Goal: Check status

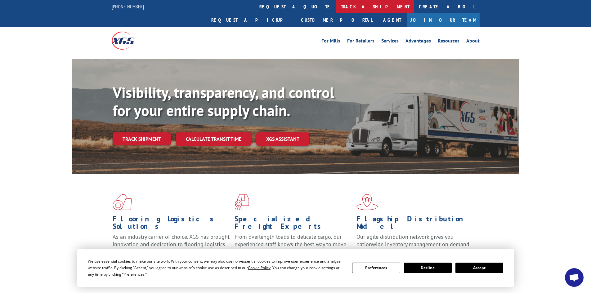
click at [336, 9] on link "track a shipment" at bounding box center [375, 6] width 78 height 13
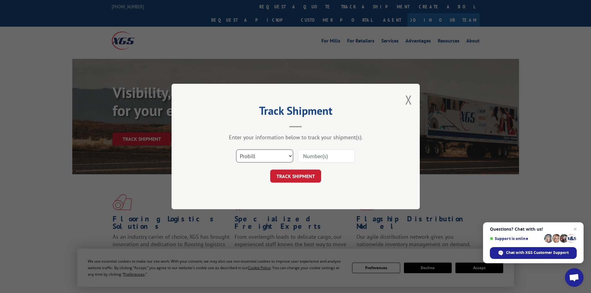
click at [255, 154] on select "Select category... Probill BOL PO" at bounding box center [264, 155] width 57 height 13
select select "bol"
click at [236, 149] on select "Select category... Probill BOL PO" at bounding box center [264, 155] width 57 height 13
click at [326, 158] on input at bounding box center [326, 155] width 57 height 13
paste input "5549122"
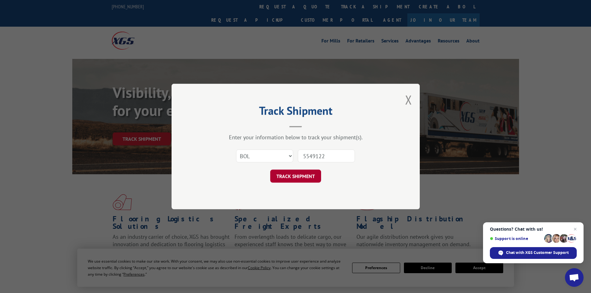
type input "5549122"
click at [278, 176] on button "TRACK SHIPMENT" at bounding box center [295, 176] width 51 height 13
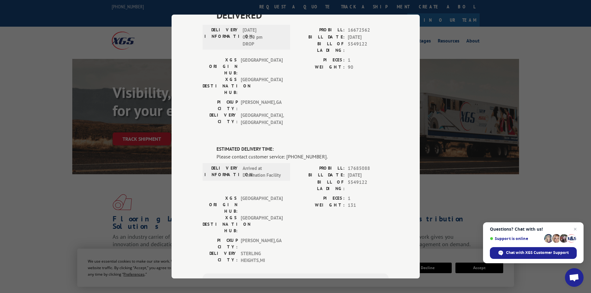
scroll to position [62, 0]
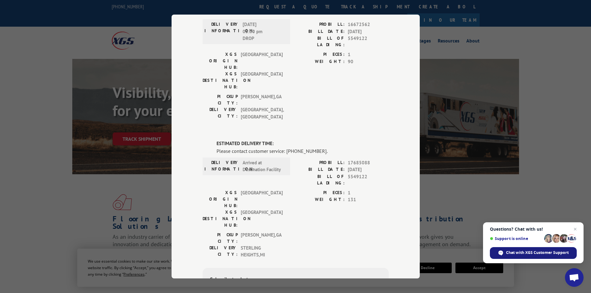
click at [520, 250] on div "Chat with XGS Customer Support" at bounding box center [533, 253] width 87 height 12
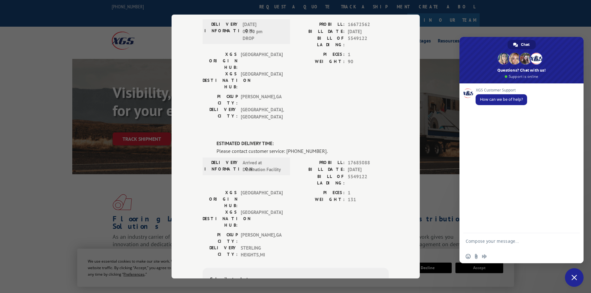
click at [486, 240] on textarea "Compose your message..." at bounding box center [514, 243] width 98 height 11
type textarea "Looking for and ETA BOL # 5549122."
click at [574, 243] on span "Send" at bounding box center [572, 242] width 5 height 5
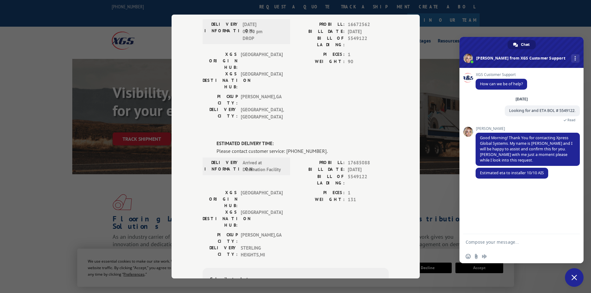
click at [474, 241] on textarea "Compose your message..." at bounding box center [514, 242] width 98 height 6
type textarea "Thank you."
click at [572, 243] on span "Send" at bounding box center [572, 242] width 5 height 5
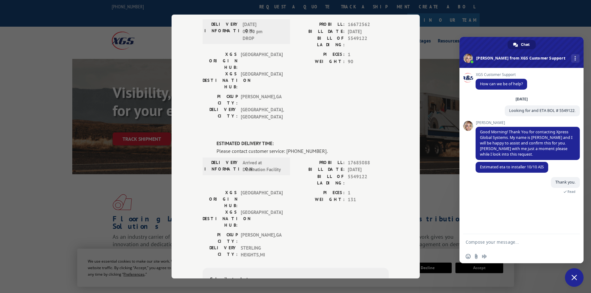
click at [574, 276] on span "Close chat" at bounding box center [574, 278] width 6 height 6
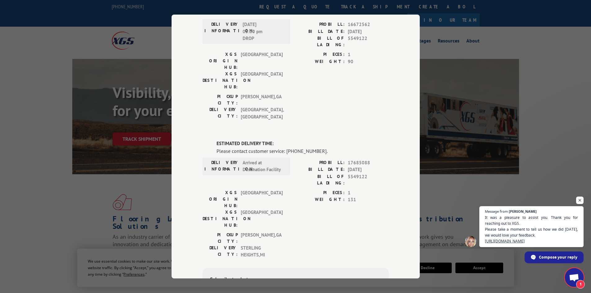
scroll to position [29, 0]
